Goal: Use online tool/utility: Utilize a website feature to perform a specific function

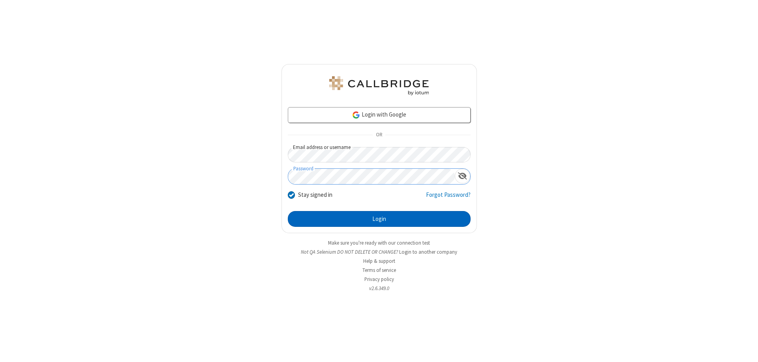
click at [379, 219] on button "Login" at bounding box center [379, 219] width 183 height 16
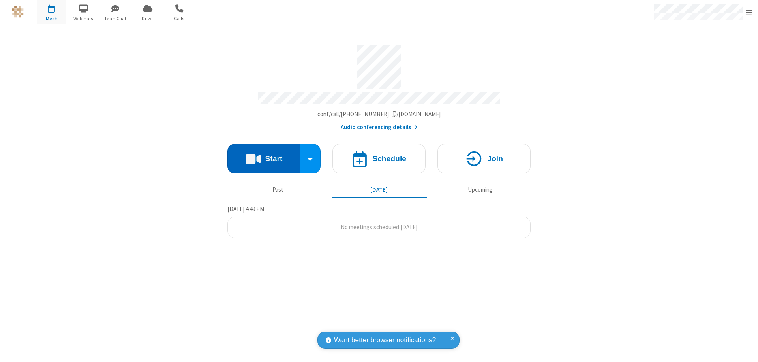
click at [264, 155] on button "Start" at bounding box center [264, 159] width 73 height 30
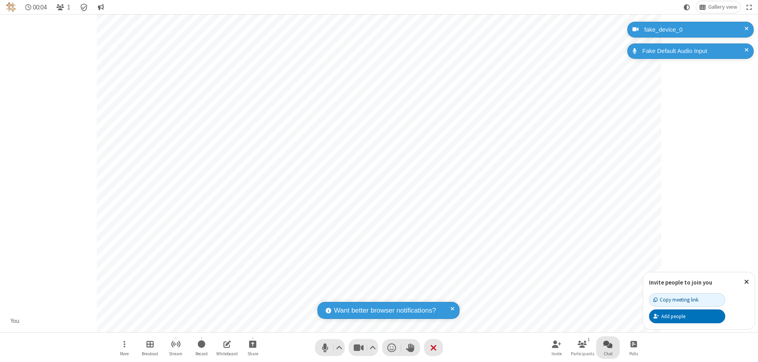
click at [608, 344] on span "Open chat" at bounding box center [608, 344] width 9 height 10
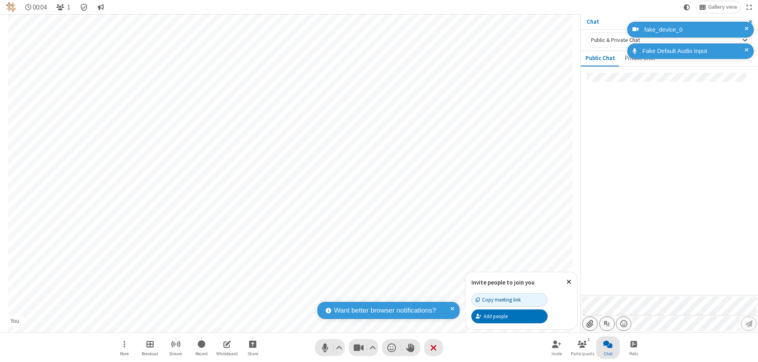
type input "C:\fakepath\doc_test.docx"
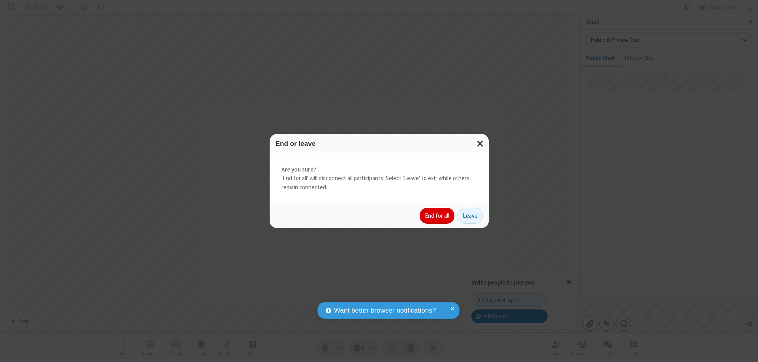
click at [438, 216] on button "End for all" at bounding box center [437, 216] width 35 height 16
